Goal: Task Accomplishment & Management: Manage account settings

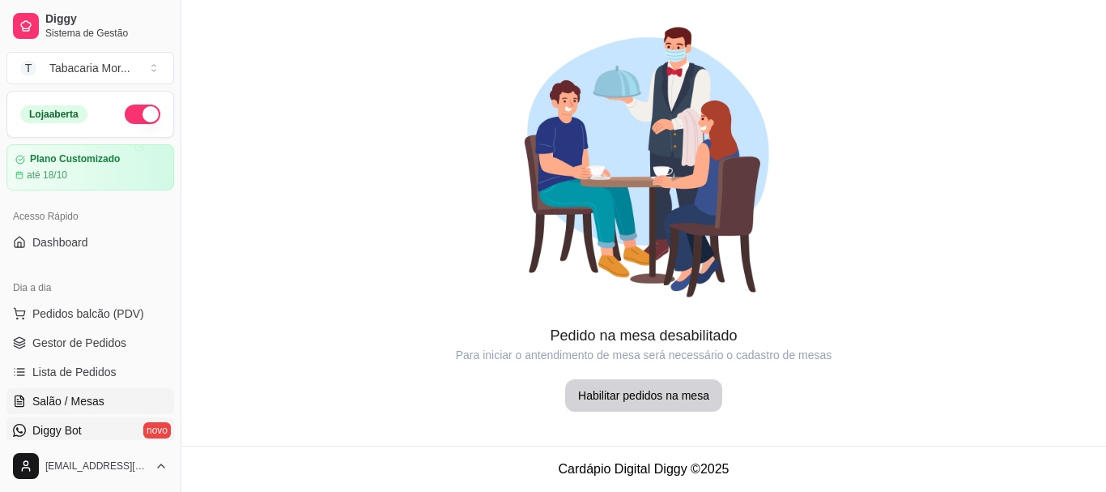
click at [106, 436] on link "Diggy Bot novo" at bounding box center [90, 430] width 168 height 26
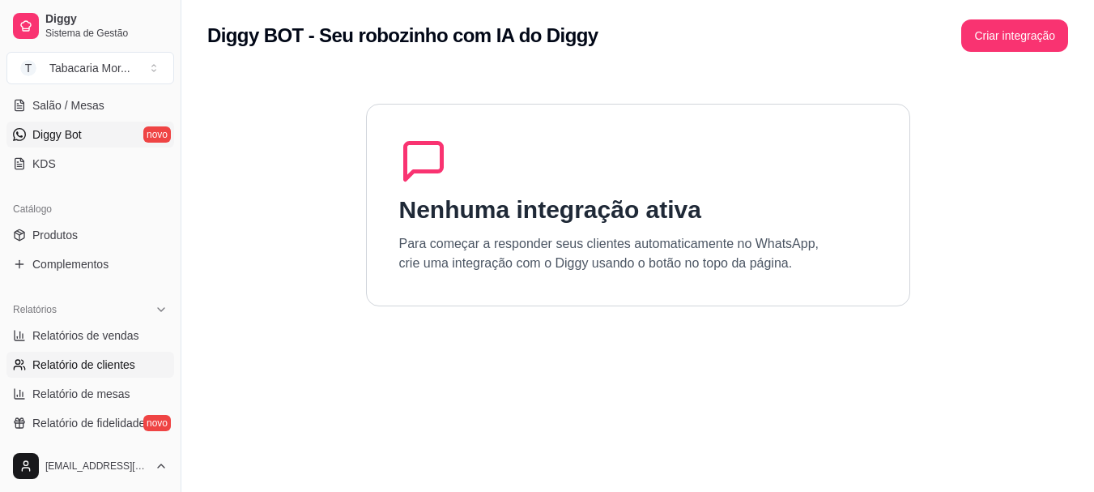
scroll to position [324, 0]
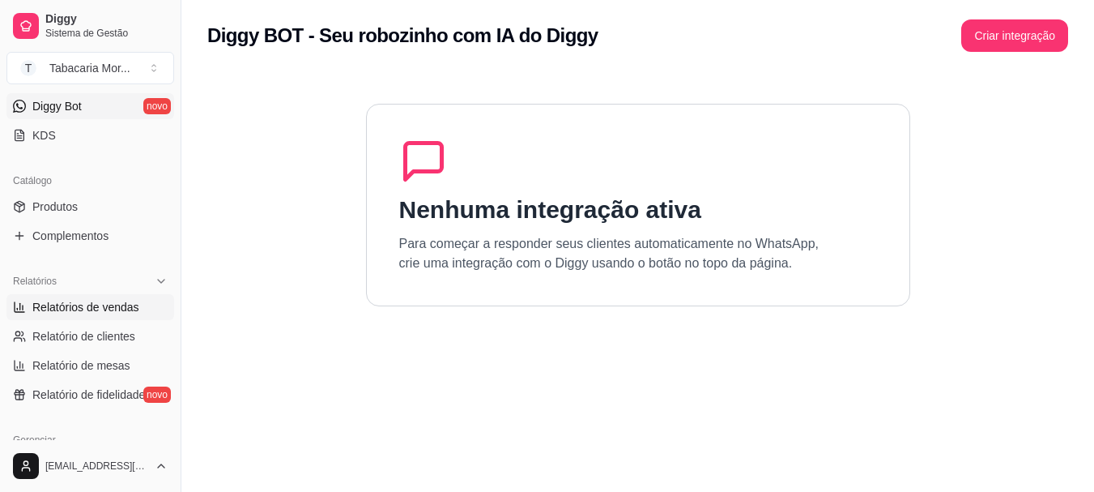
click at [113, 304] on span "Relatórios de vendas" at bounding box center [85, 307] width 107 height 16
select select "ALL"
select select "0"
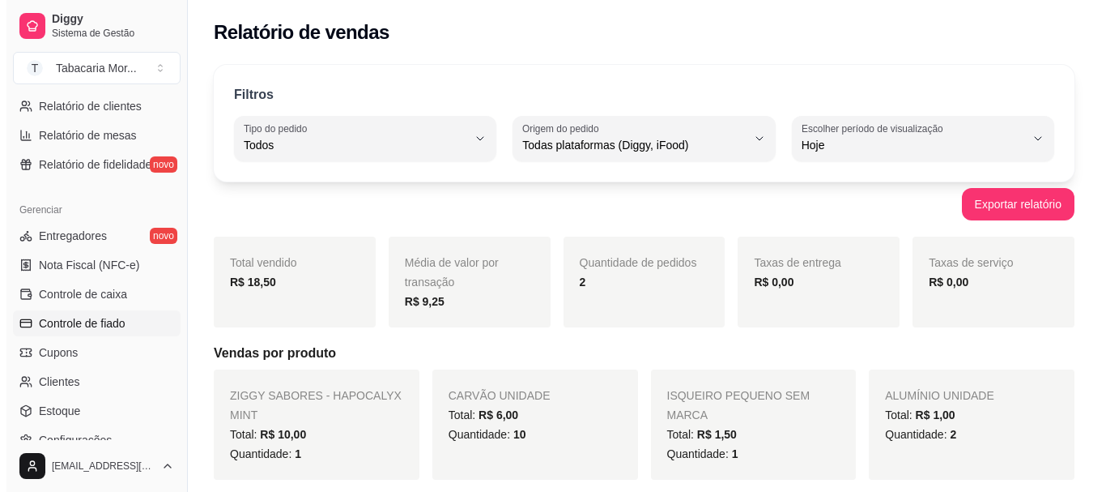
scroll to position [648, 0]
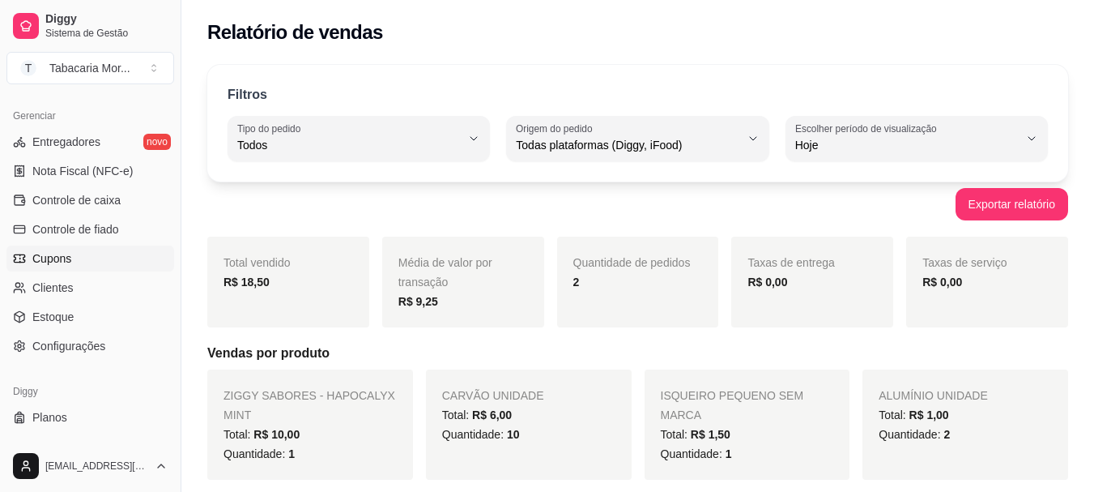
click at [79, 263] on link "Cupons" at bounding box center [90, 258] width 168 height 26
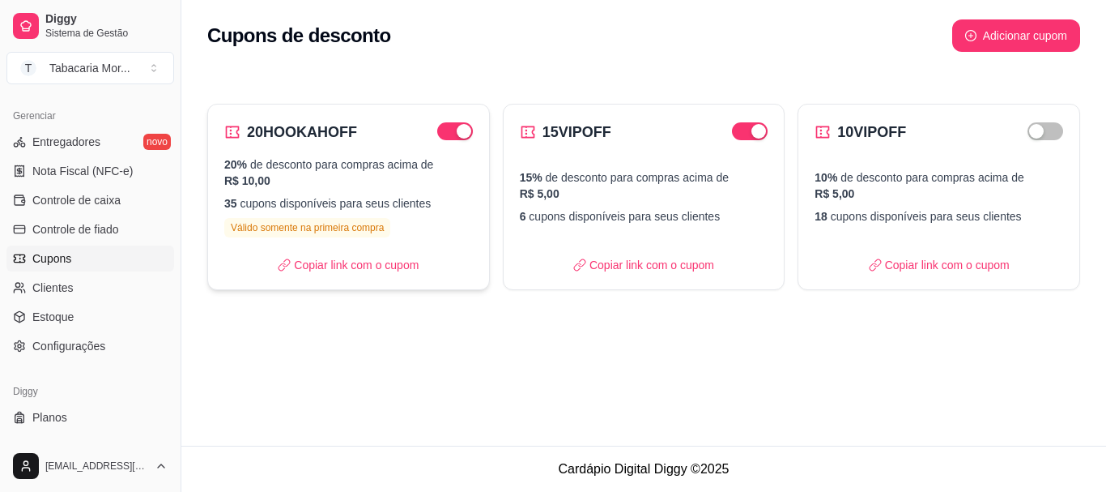
click at [360, 193] on div "20% de desconto para compras acima de R$ 10,00 35 cupons disponíveis para seus …" at bounding box center [348, 196] width 249 height 81
select select "PERCENTAGE"
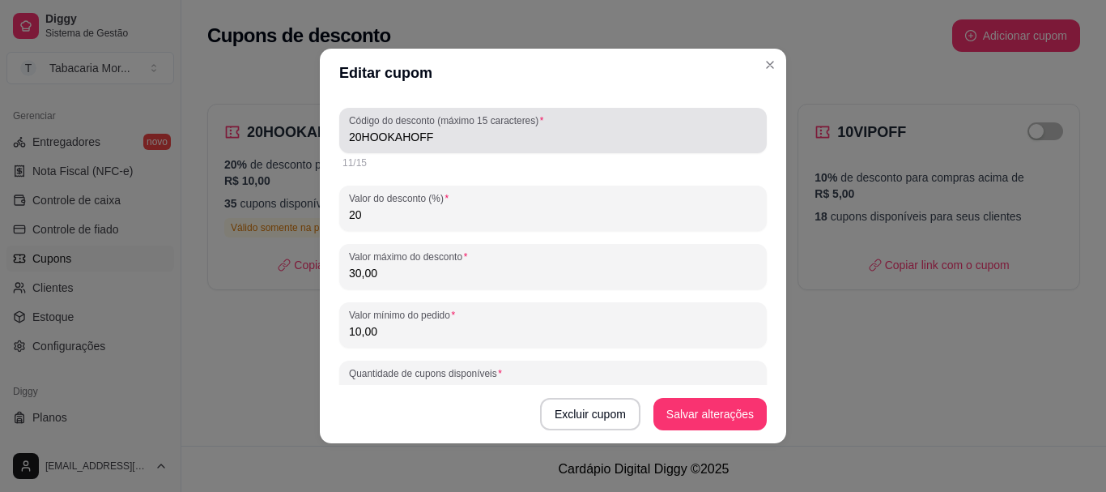
scroll to position [81, 0]
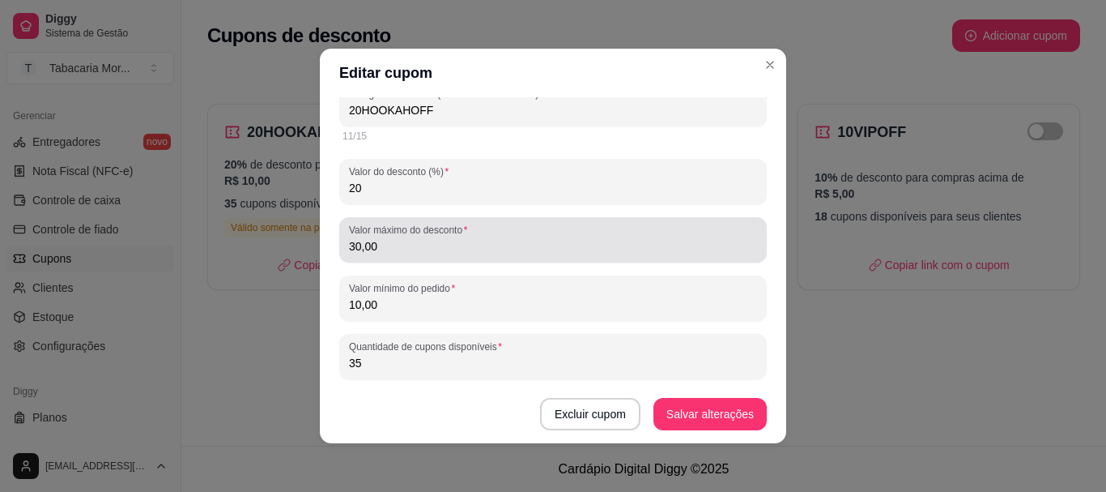
click at [415, 253] on input "30,00" at bounding box center [553, 246] width 408 height 16
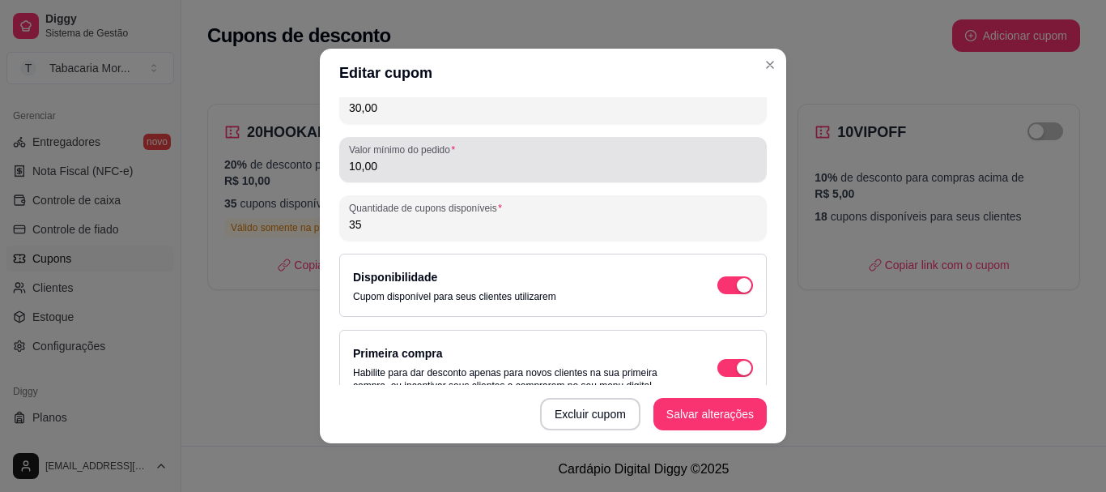
scroll to position [243, 0]
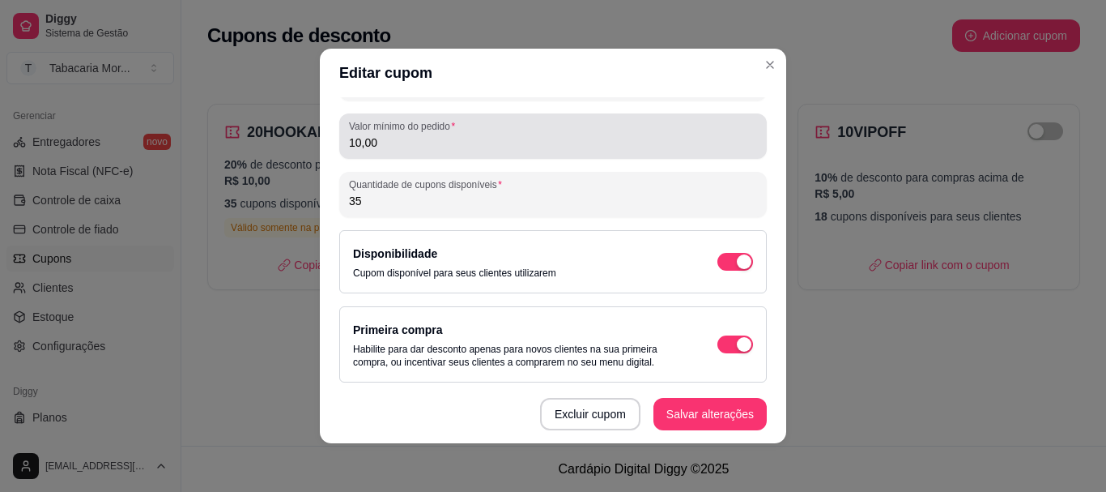
click at [385, 155] on div "Valor mínimo do pedido 10,00" at bounding box center [553, 135] width 428 height 45
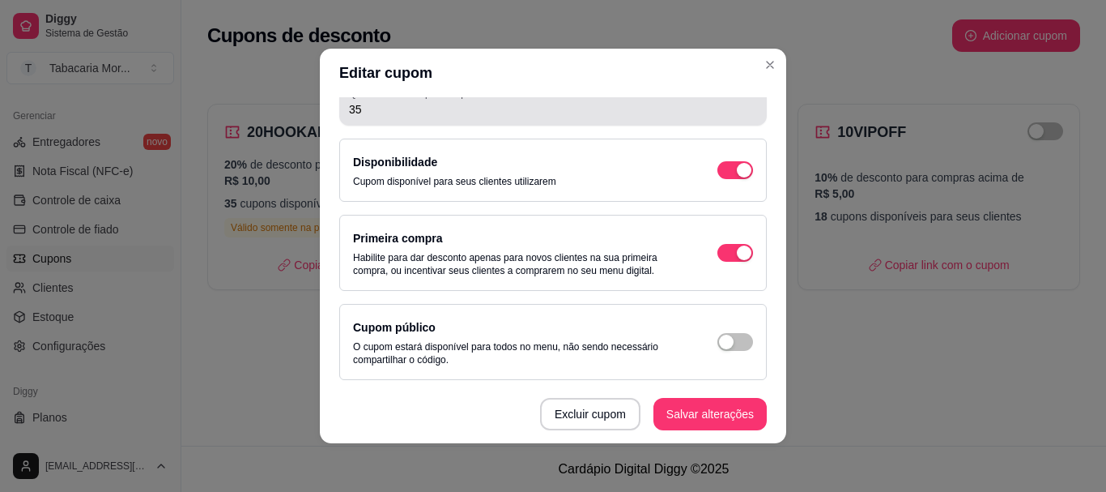
scroll to position [336, 0]
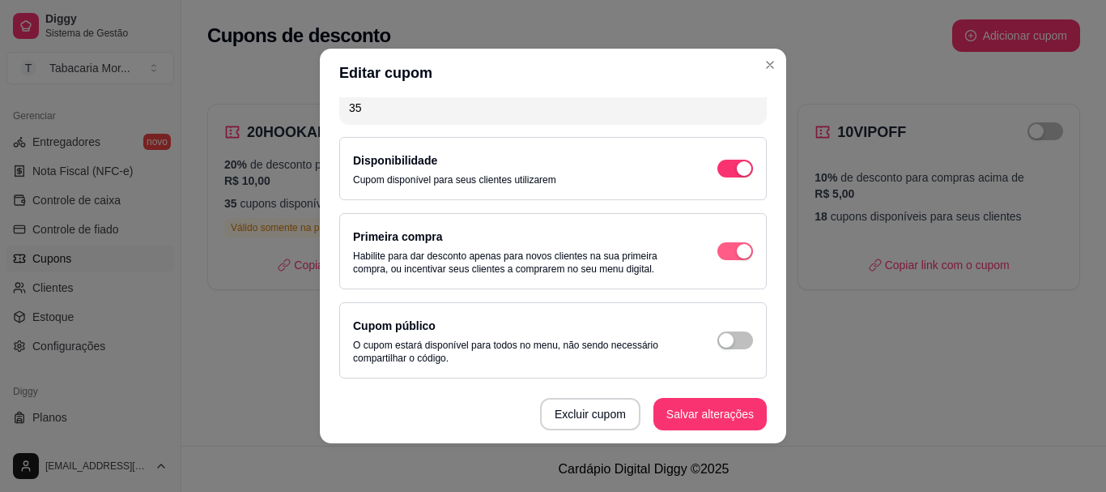
click at [718, 246] on span "button" at bounding box center [736, 251] width 36 height 18
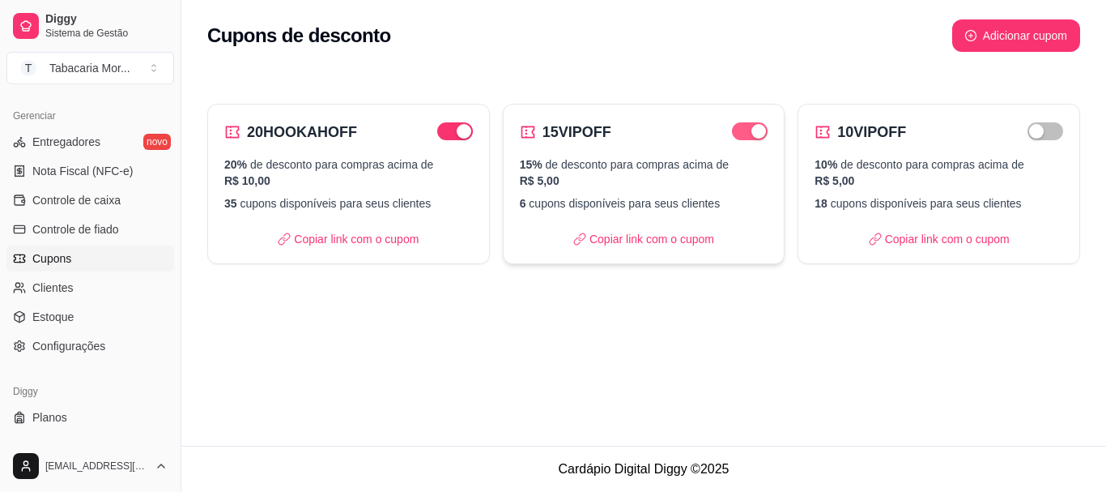
click at [750, 132] on button "button" at bounding box center [750, 131] width 36 height 18
click at [376, 238] on p "Copiar link com o cupom" at bounding box center [348, 239] width 141 height 16
click at [296, 238] on p "Copiar link com o cupom" at bounding box center [348, 239] width 141 height 16
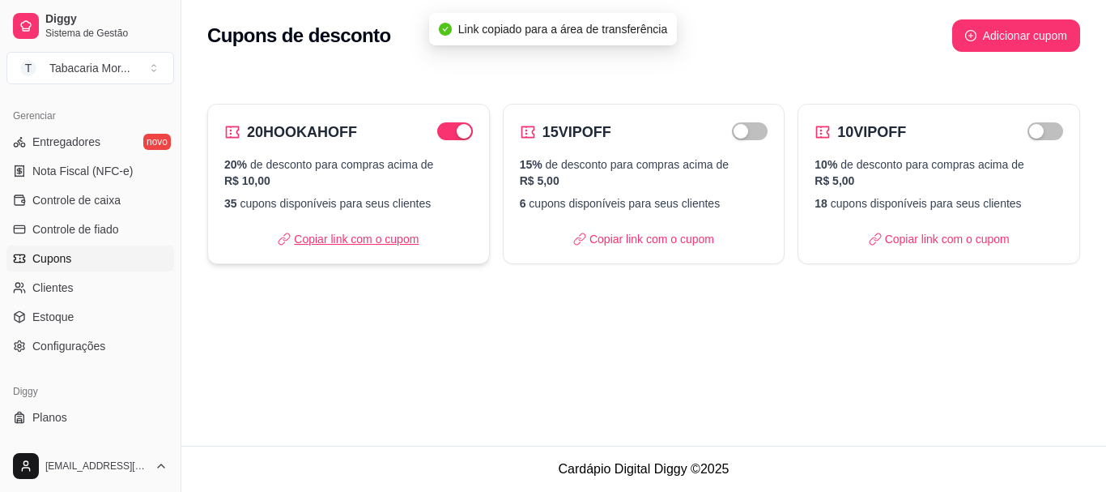
click at [296, 238] on p "Copiar link com o cupom" at bounding box center [348, 239] width 141 height 16
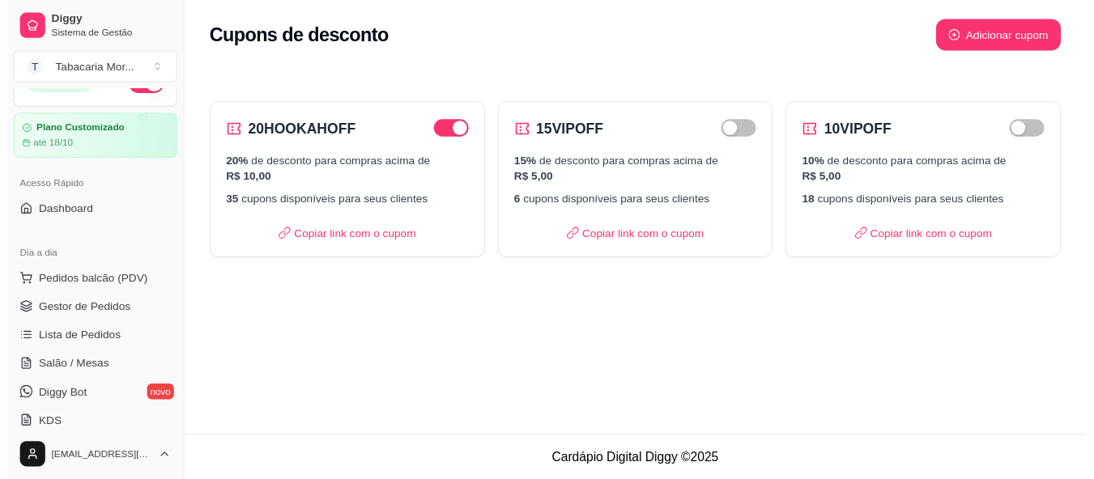
scroll to position [0, 0]
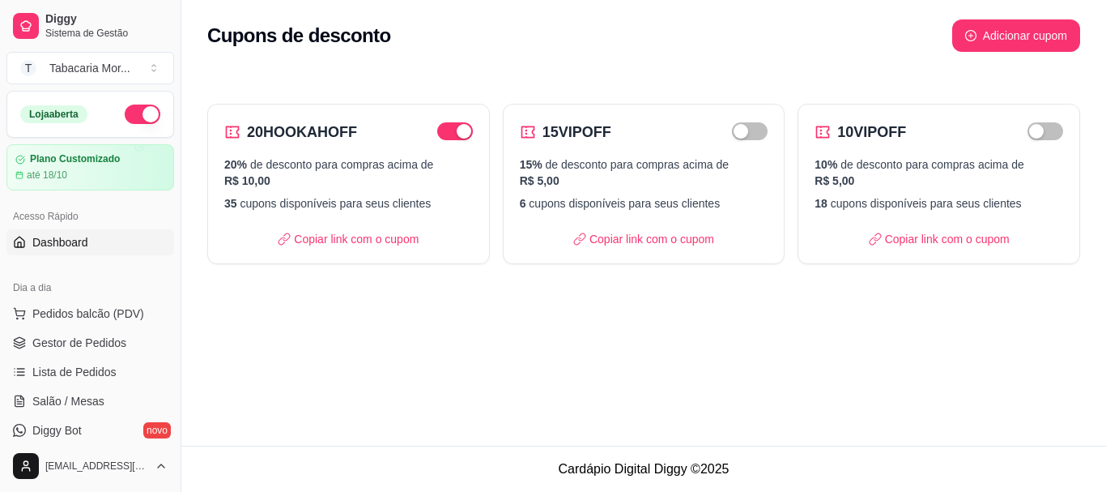
click at [87, 236] on link "Dashboard" at bounding box center [90, 242] width 168 height 26
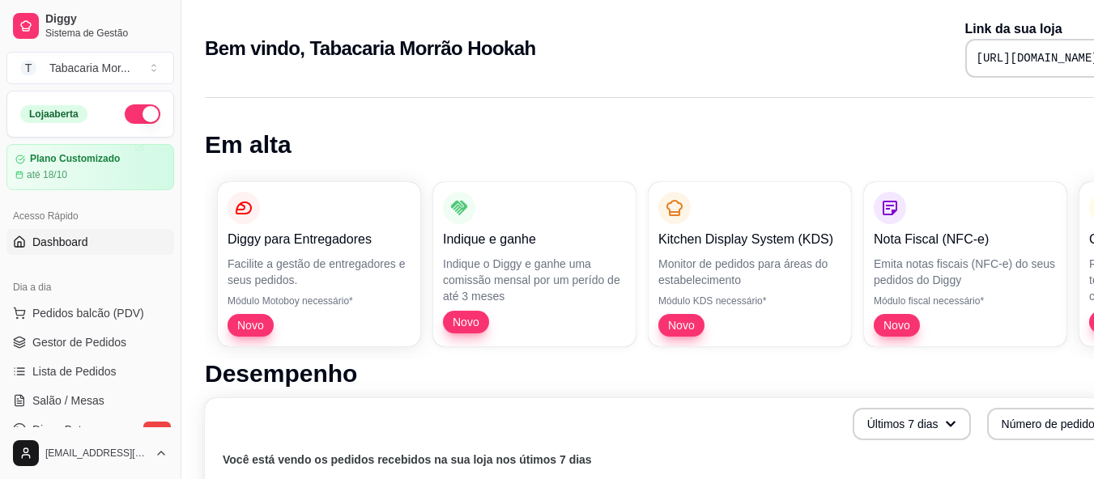
scroll to position [0, 73]
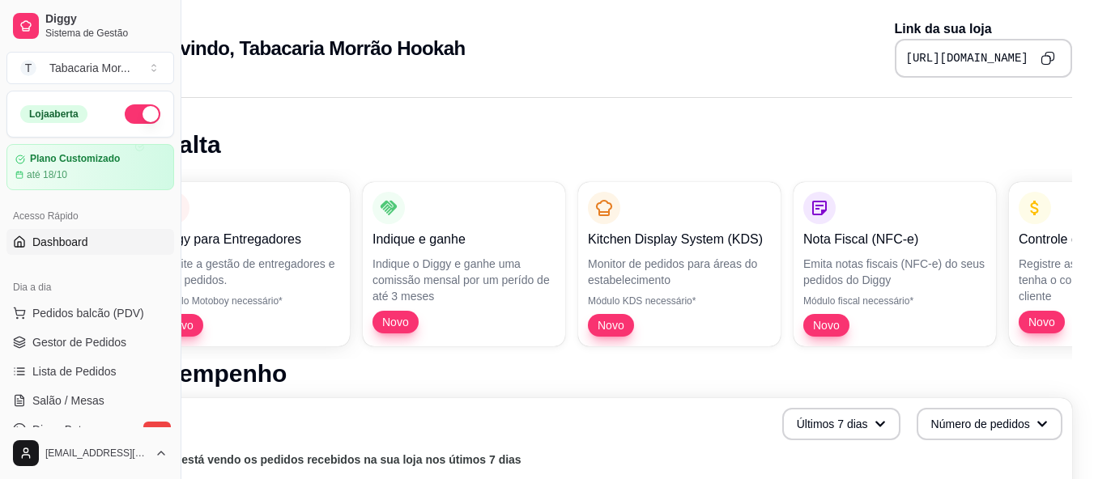
click at [1051, 54] on button "Copy to clipboard" at bounding box center [1048, 58] width 26 height 26
drag, startPoint x: 350, startPoint y: 112, endPoint x: 347, endPoint y: 104, distance: 8.7
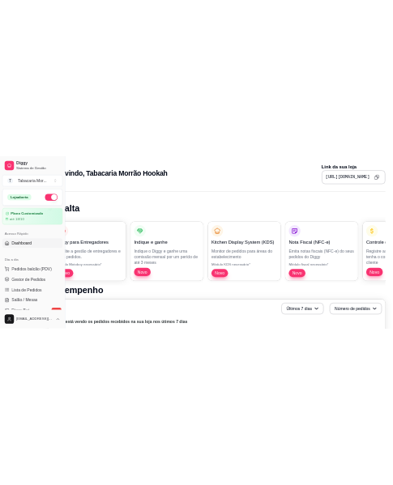
scroll to position [0, 0]
